Goal: Information Seeking & Learning: Learn about a topic

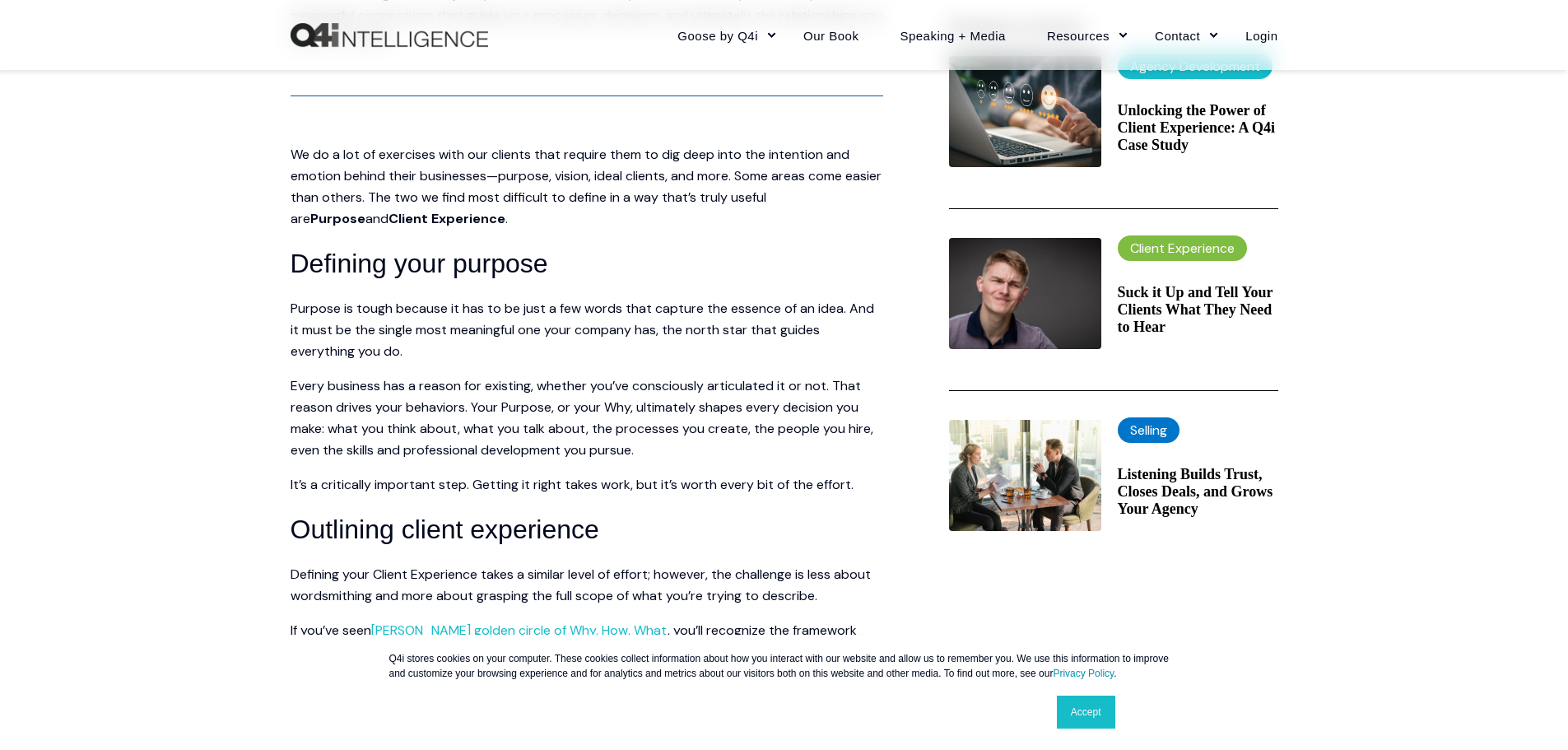
scroll to position [658, 0]
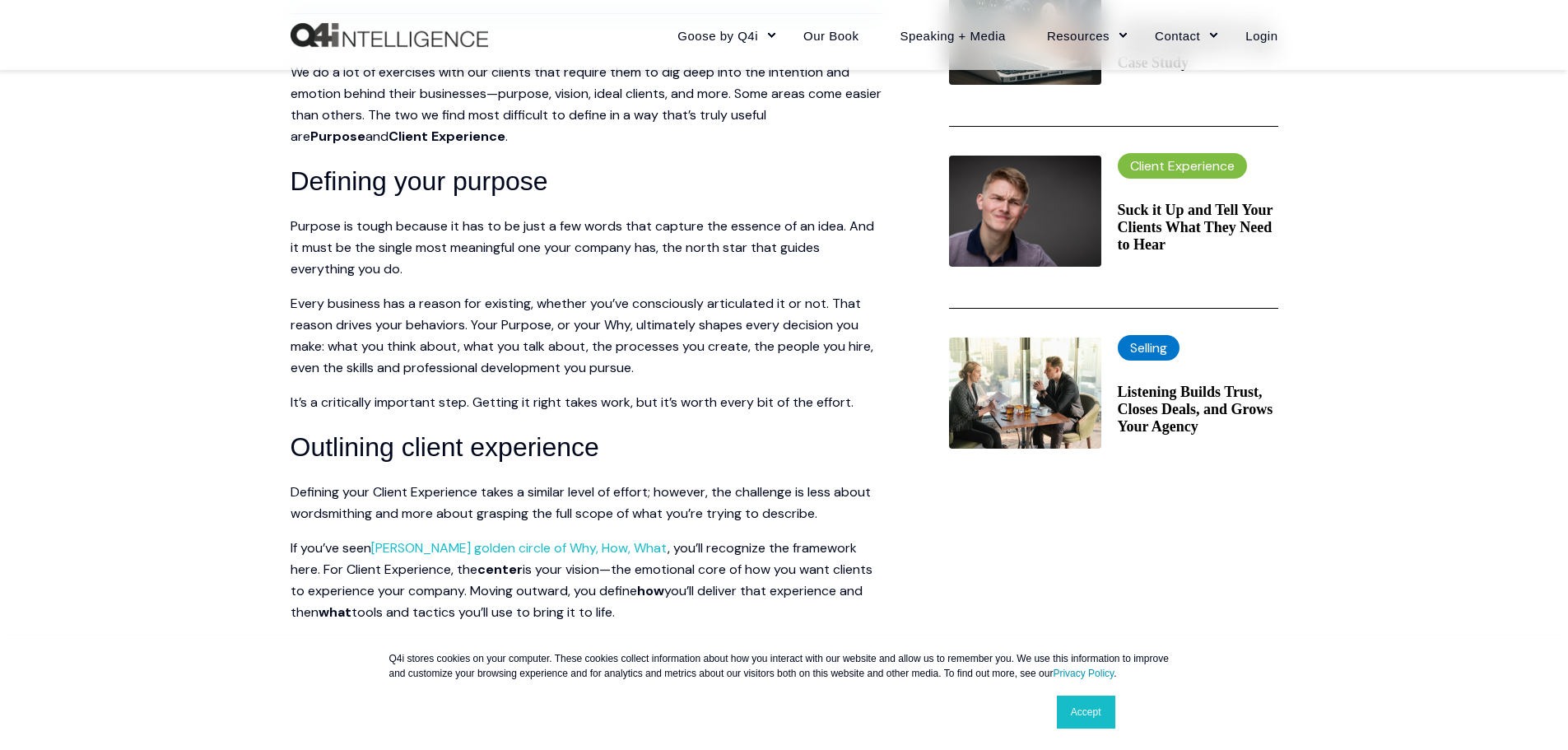
click at [1147, 241] on h4 "Suck it Up and Tell Your Clients What They Need to Hear" at bounding box center [1198, 228] width 160 height 52
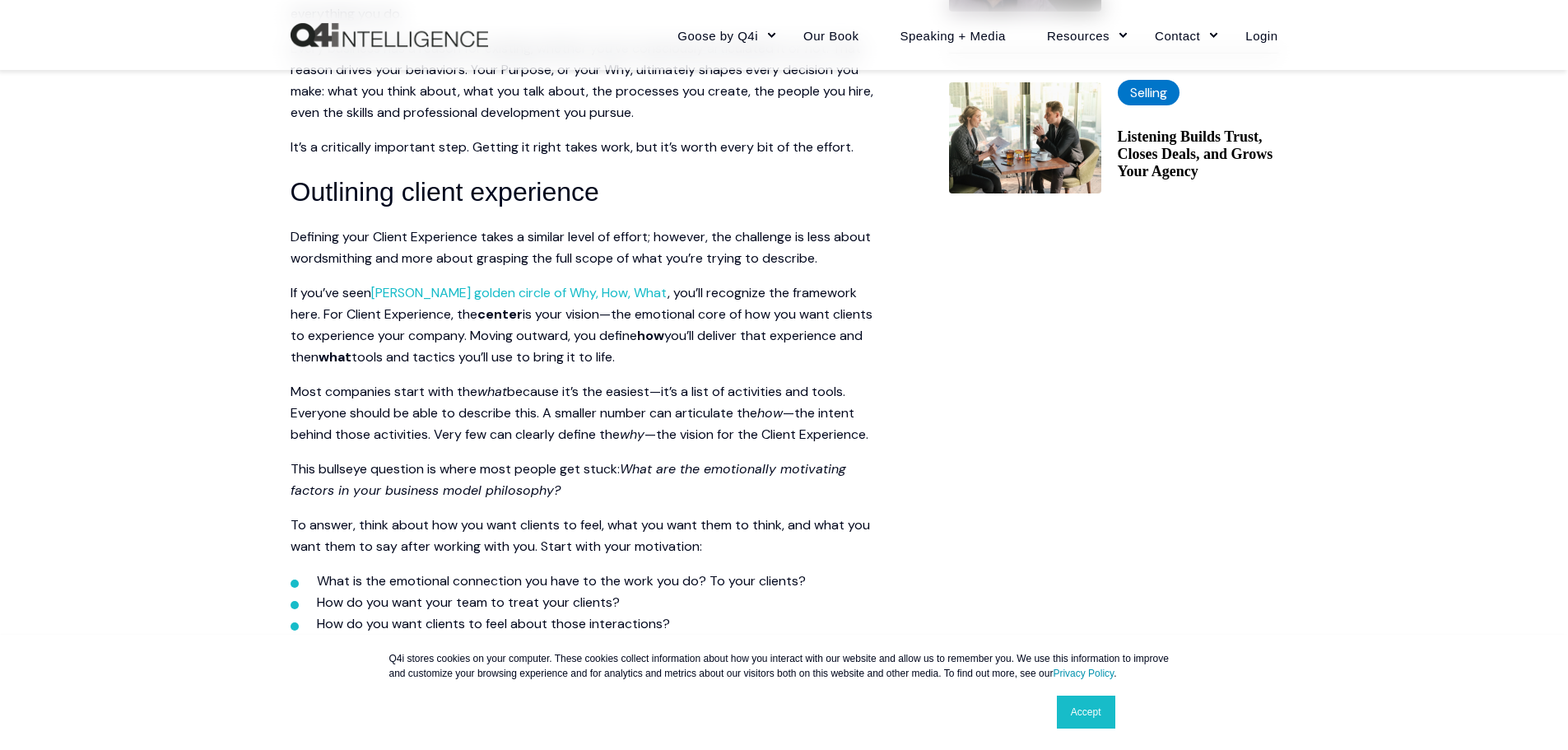
scroll to position [988, 0]
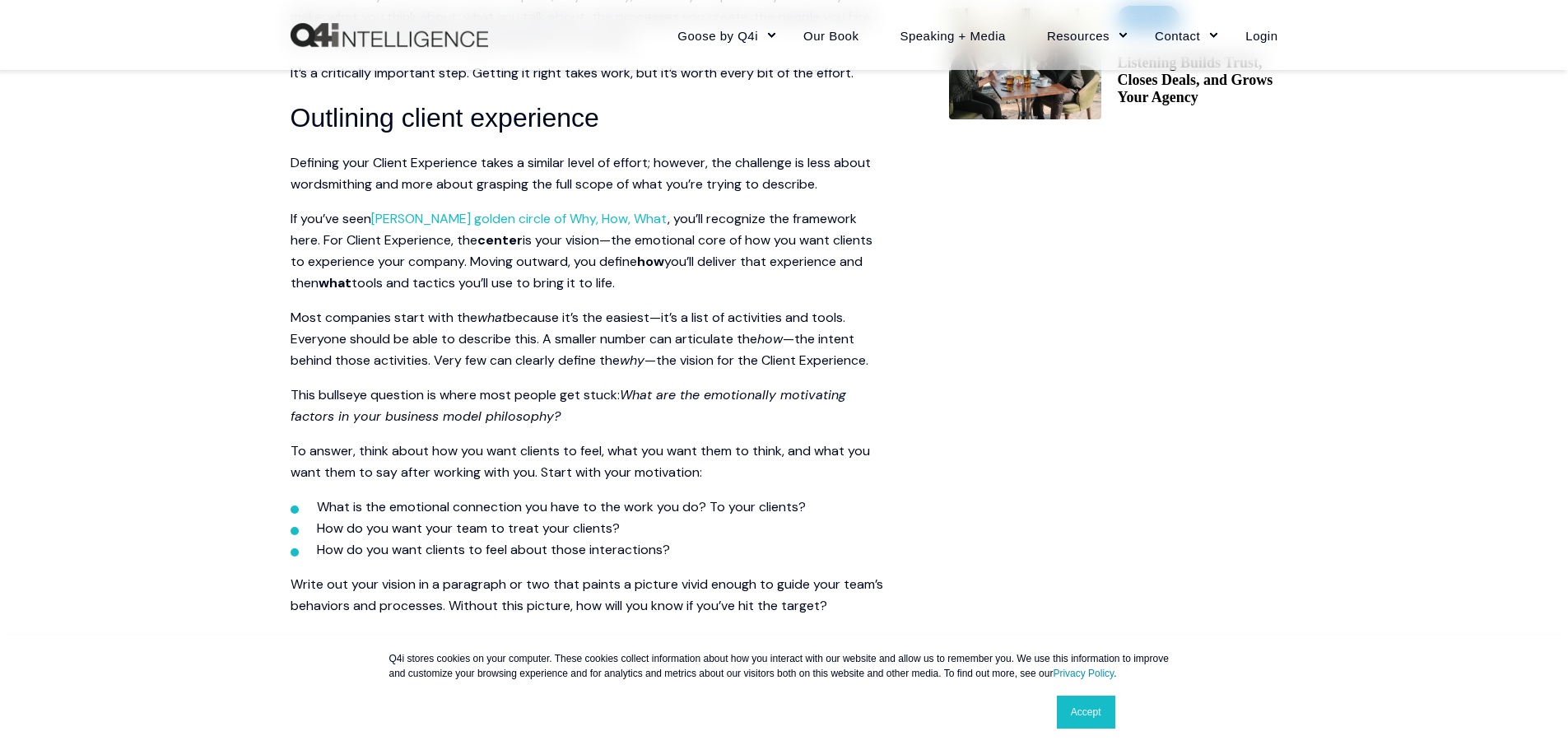
click at [1097, 712] on link "Accept" at bounding box center [1086, 712] width 58 height 33
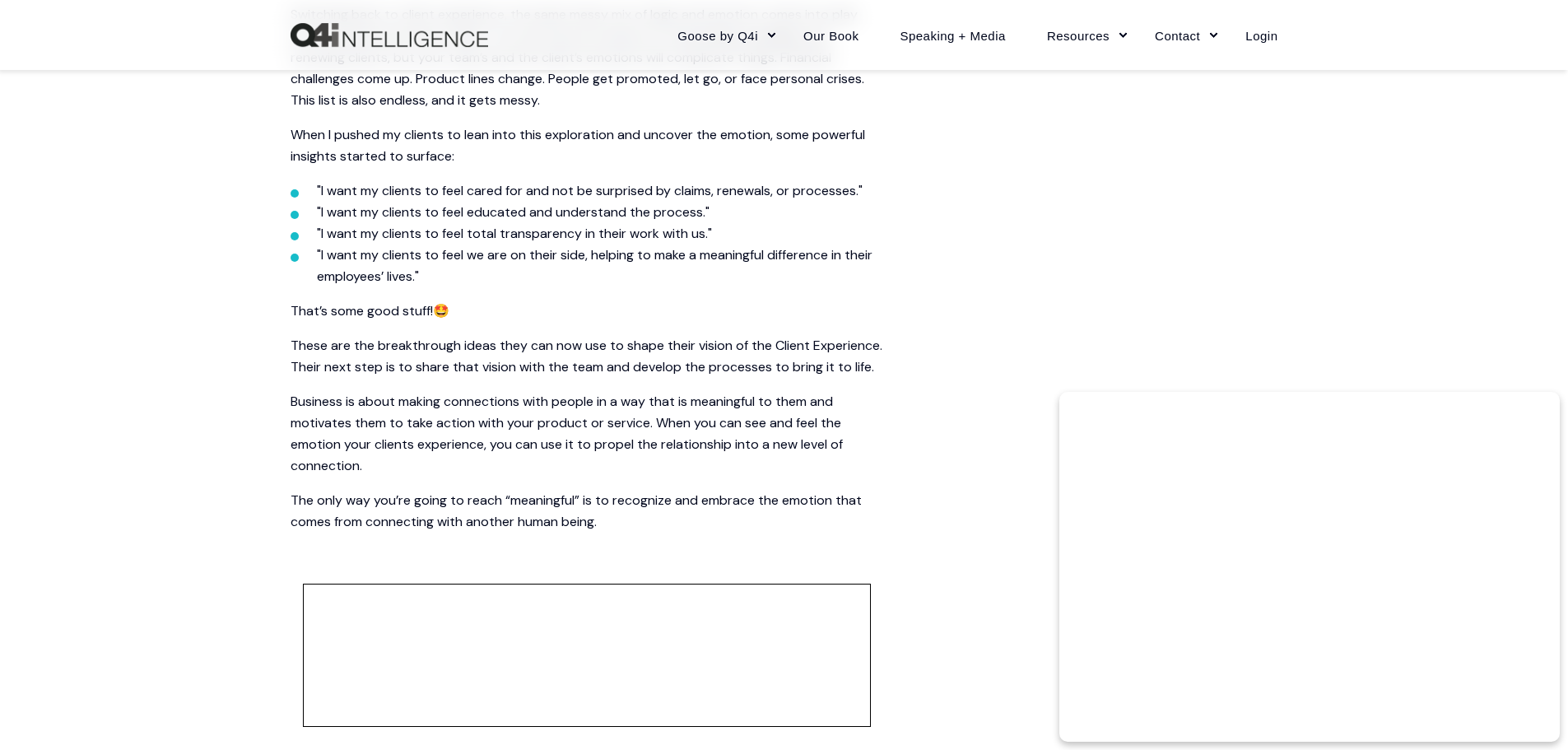
scroll to position [2221, 0]
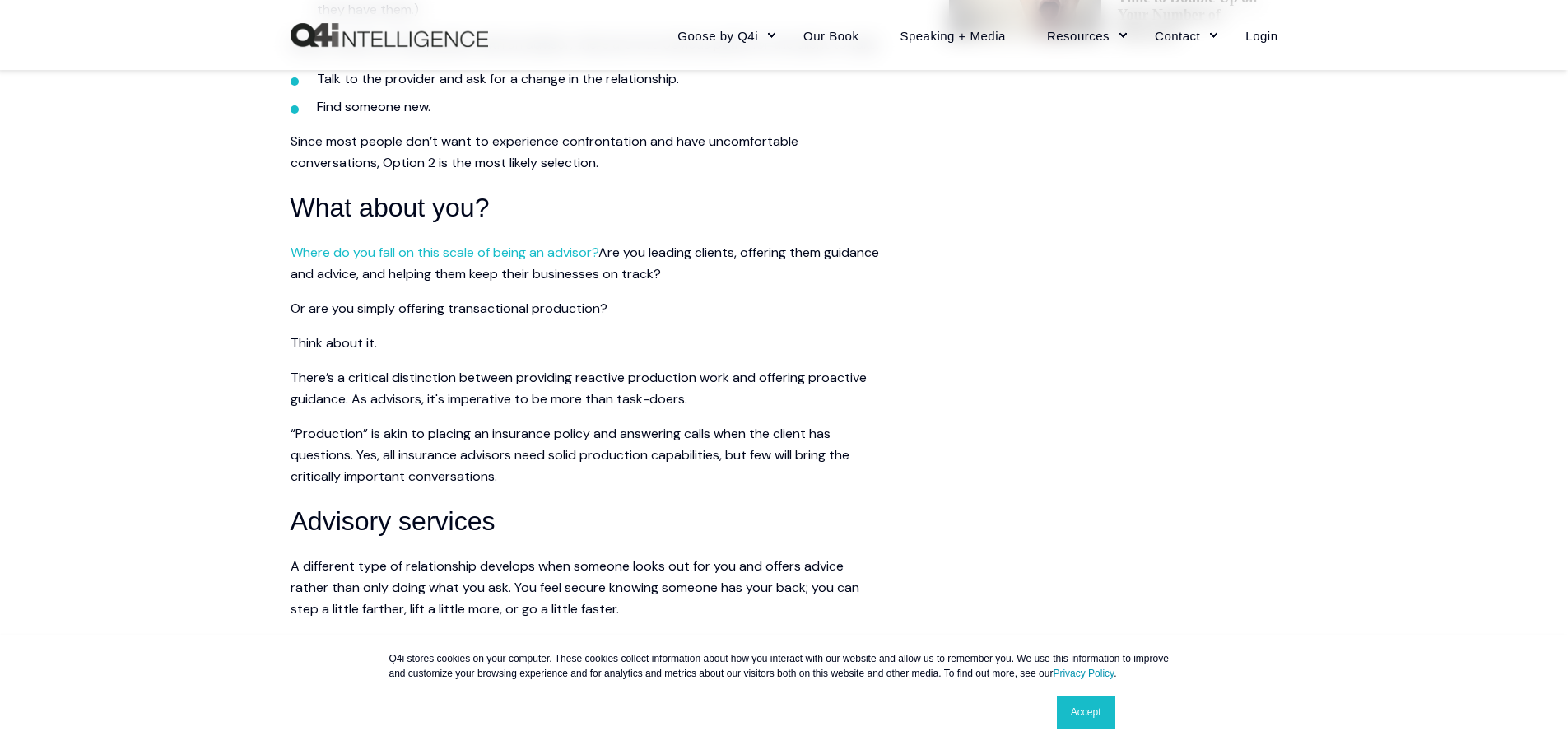
scroll to position [1152, 0]
